Goal: Information Seeking & Learning: Learn about a topic

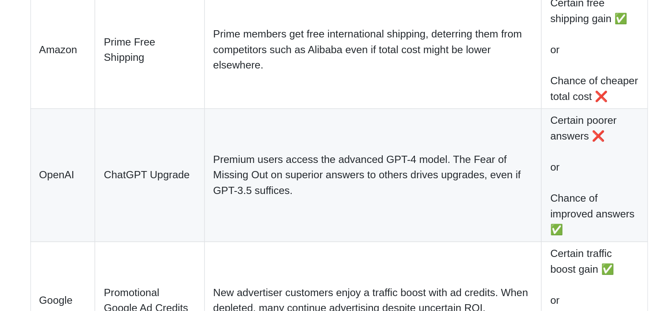
scroll to position [619, 0]
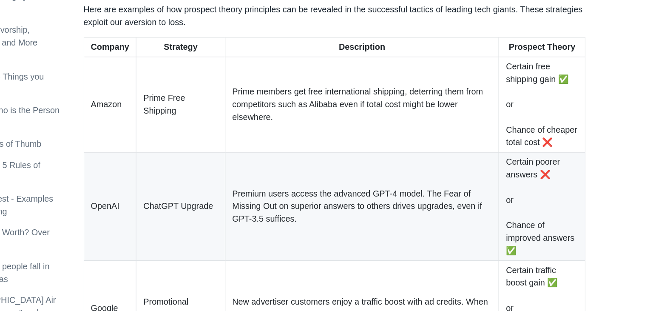
click at [540, 134] on td "Certain free shipping gain ✅ or Chance of cheaper total cost ❌" at bounding box center [562, 111] width 70 height 77
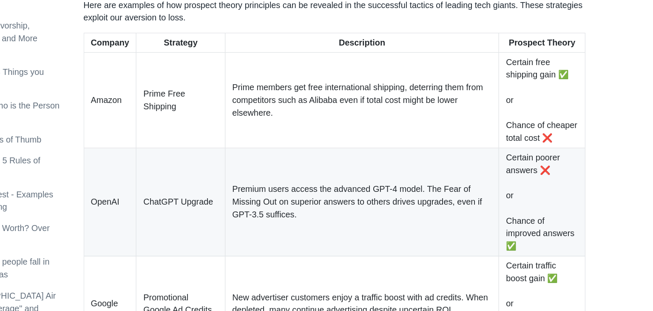
click at [552, 101] on td "Certain free shipping gain ✅ or Chance of cheaper total cost ❌" at bounding box center [562, 111] width 70 height 77
click at [550, 134] on td "Certain free shipping gain ✅ or Chance of cheaper total cost ❌" at bounding box center [562, 111] width 70 height 77
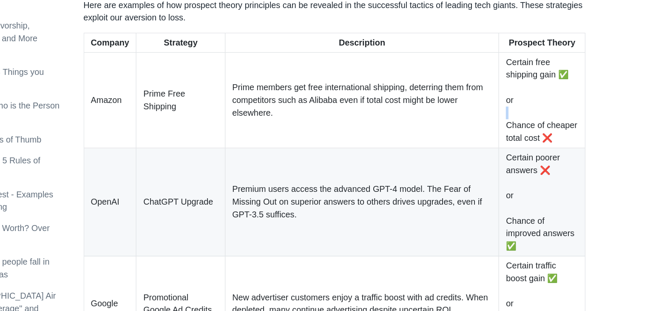
click at [550, 134] on td "Certain free shipping gain ✅ or Chance of cheaper total cost ❌" at bounding box center [562, 111] width 70 height 77
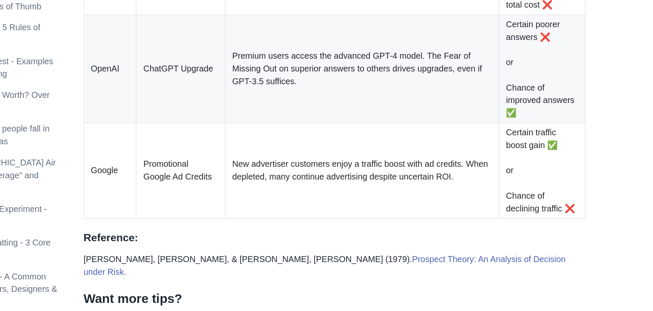
scroll to position [697, 0]
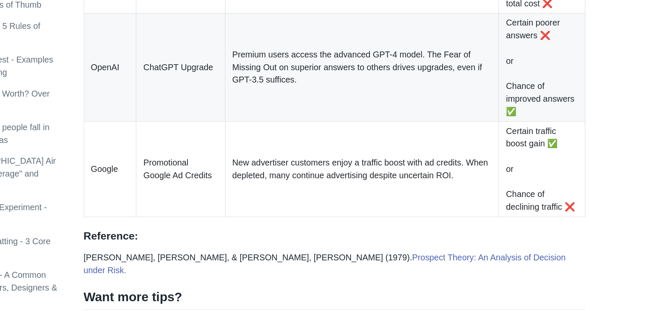
click at [549, 219] on td "Certain traffic boost gain ✅ or Chance of declining traffic ❌" at bounding box center [562, 196] width 70 height 77
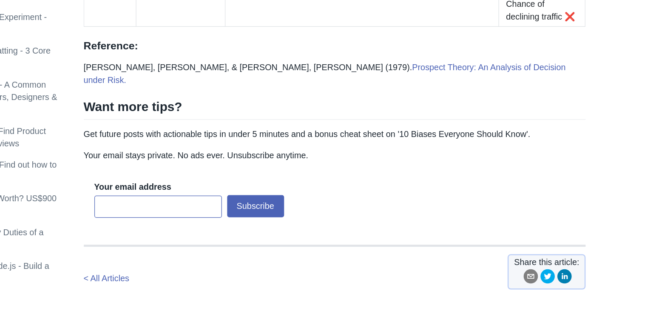
scroll to position [923, 0]
